Goal: Transaction & Acquisition: Purchase product/service

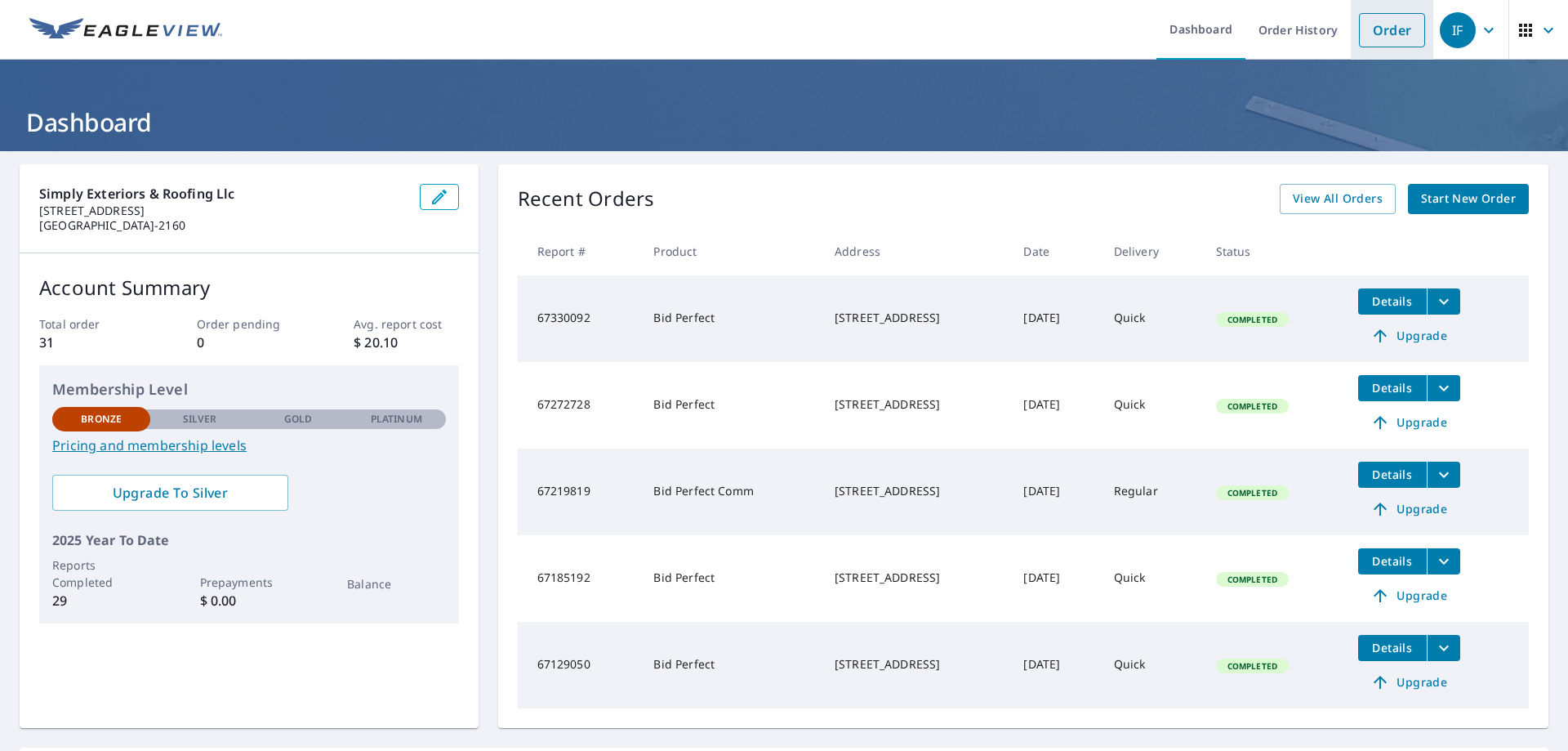
click at [1377, 40] on link "Order" at bounding box center [1392, 30] width 66 height 34
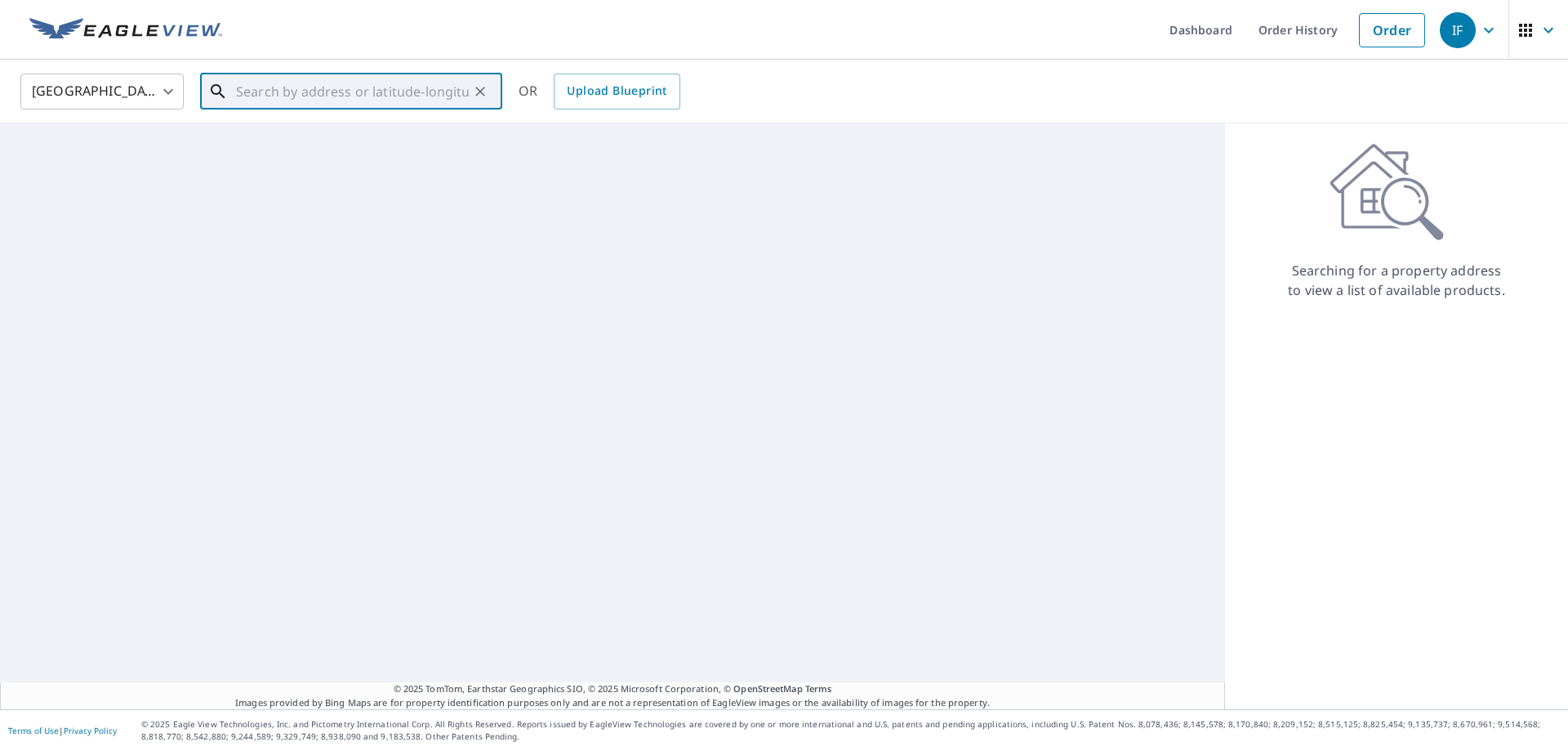
click at [283, 97] on input "text" at bounding box center [353, 91] width 233 height 46
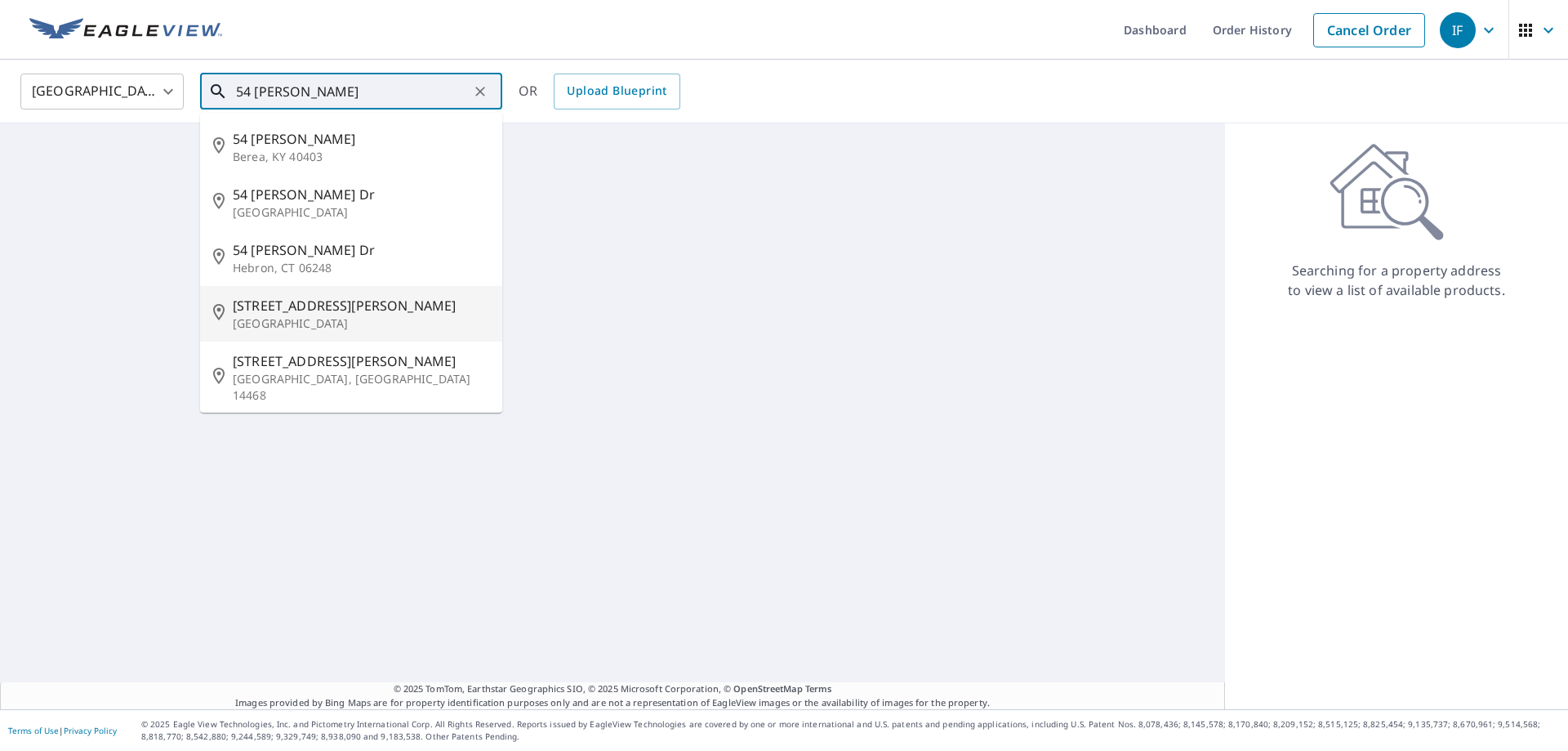
click at [300, 312] on span "[STREET_ADDRESS][PERSON_NAME]" at bounding box center [361, 306] width 256 height 20
type input "[STREET_ADDRESS][PERSON_NAME]"
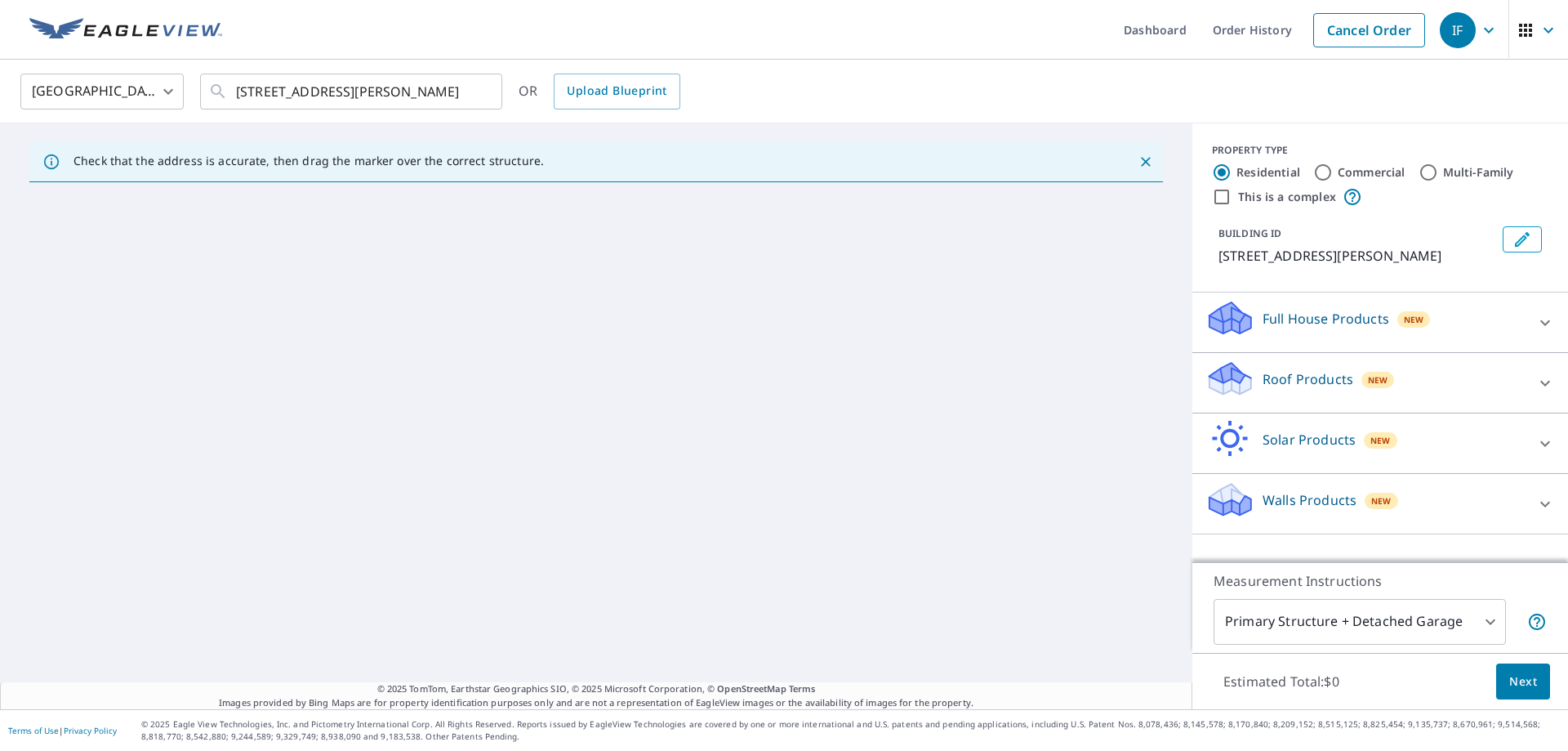
click at [1507, 381] on div "Roof Products New" at bounding box center [1366, 383] width 320 height 47
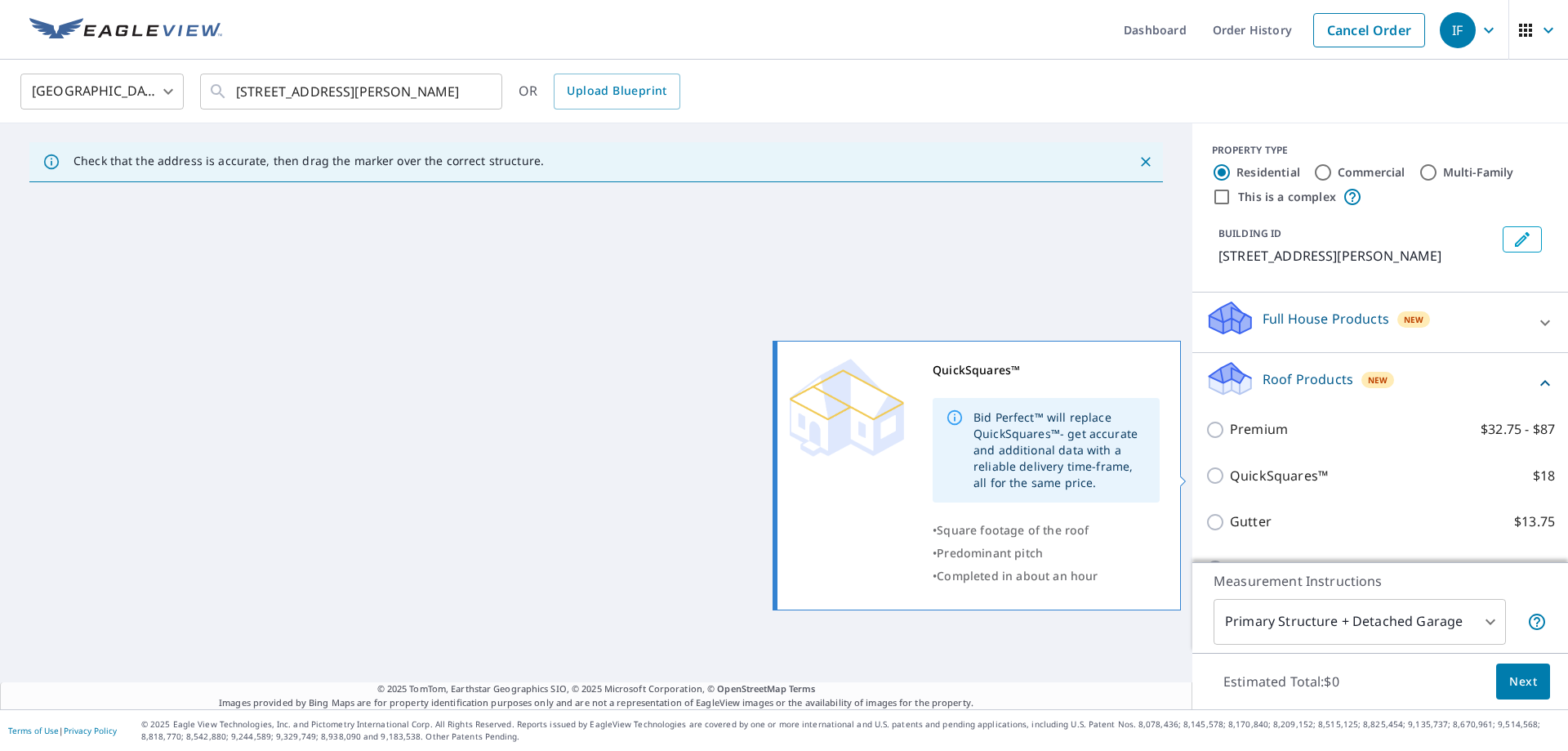
click at [1206, 476] on input "QuickSquares™ $18" at bounding box center [1218, 475] width 24 height 20
checkbox input "true"
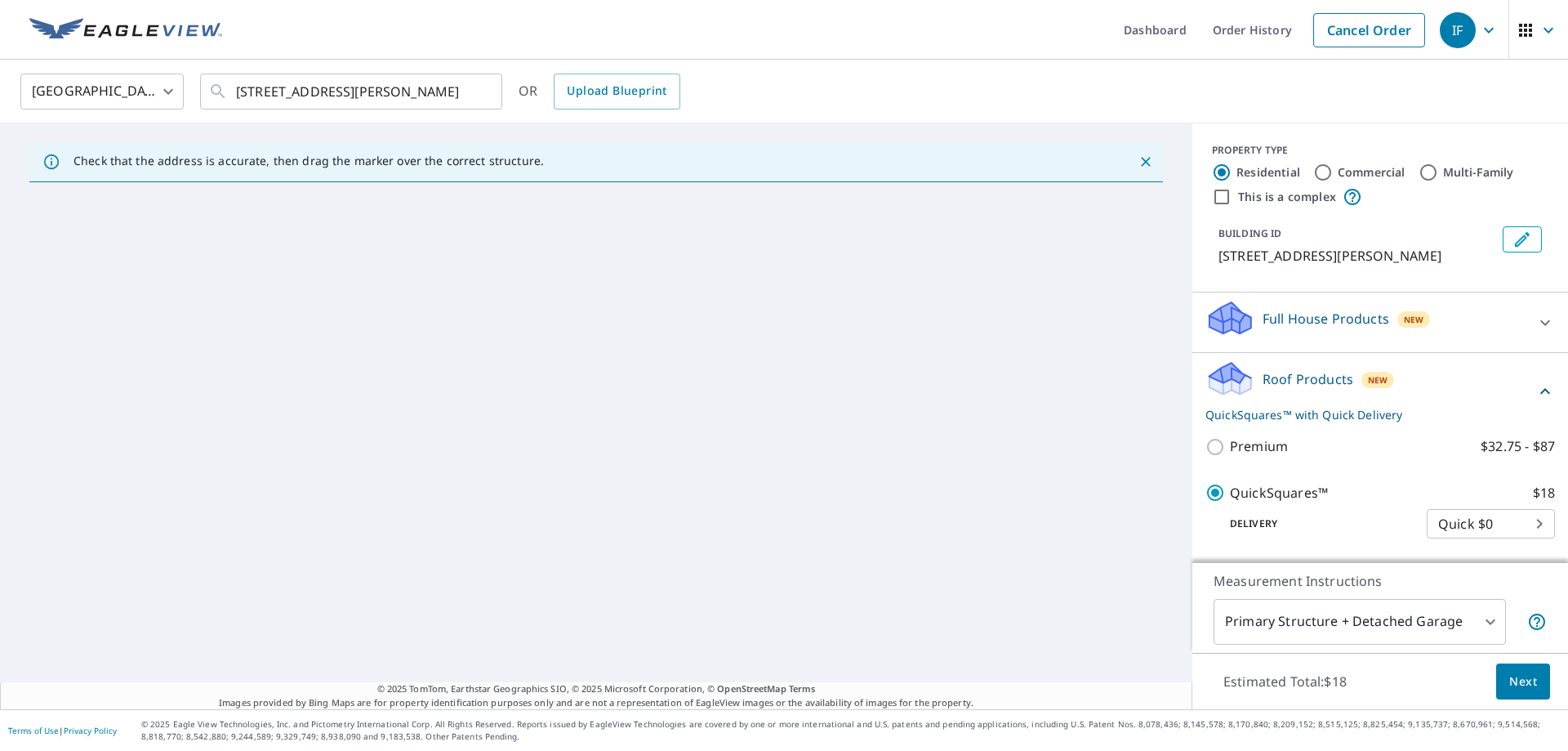
click at [1511, 680] on span "Next" at bounding box center [1523, 682] width 27 height 21
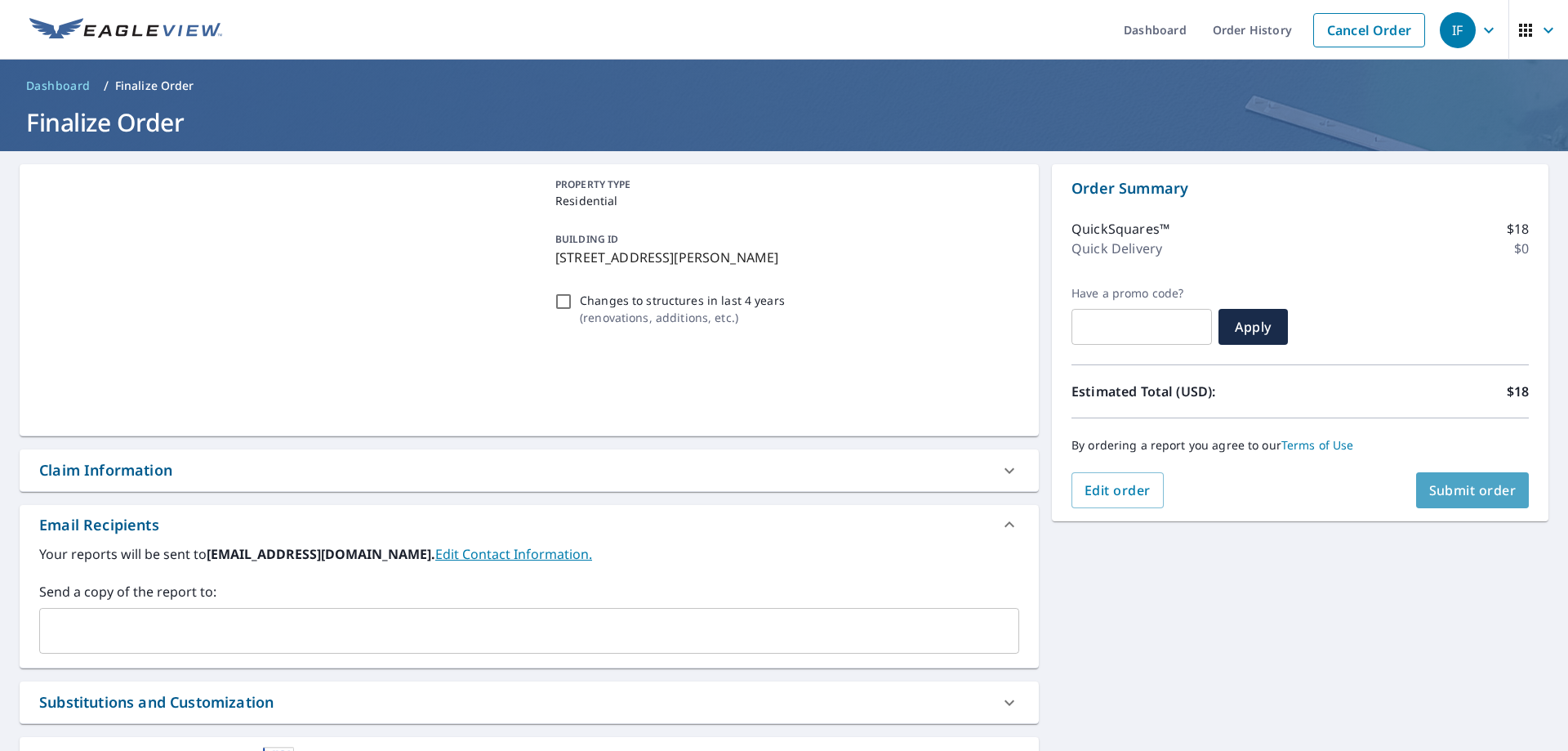
click at [1451, 483] on span "Submit order" at bounding box center [1472, 490] width 87 height 18
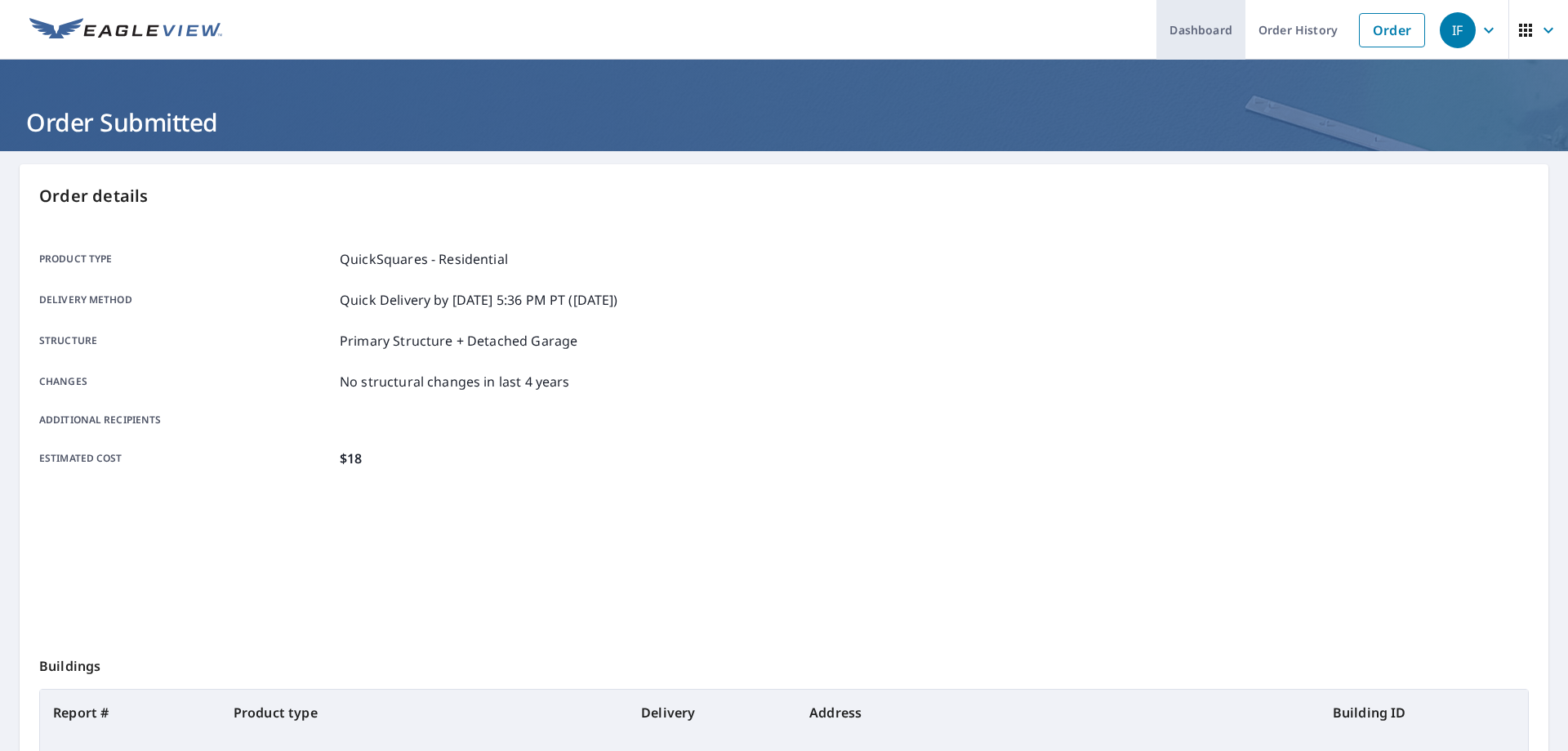
click at [1193, 26] on link "Dashboard" at bounding box center [1201, 30] width 89 height 60
